Goal: Task Accomplishment & Management: Manage account settings

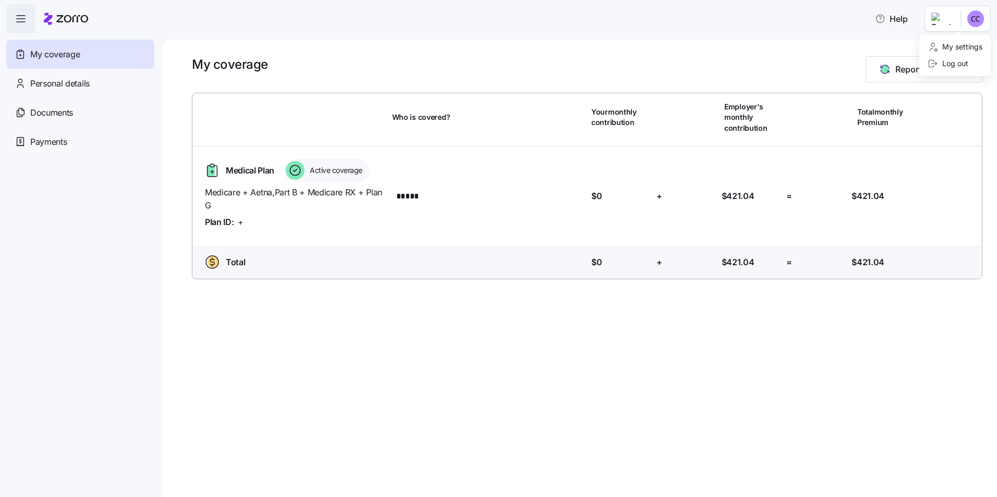
click at [973, 22] on html "Help My coverage Personal details Documents Partners hub Payments My coverage R…" at bounding box center [498, 245] width 997 height 491
click at [957, 63] on div "Log out" at bounding box center [947, 63] width 41 height 11
